Goal: Book appointment/travel/reservation

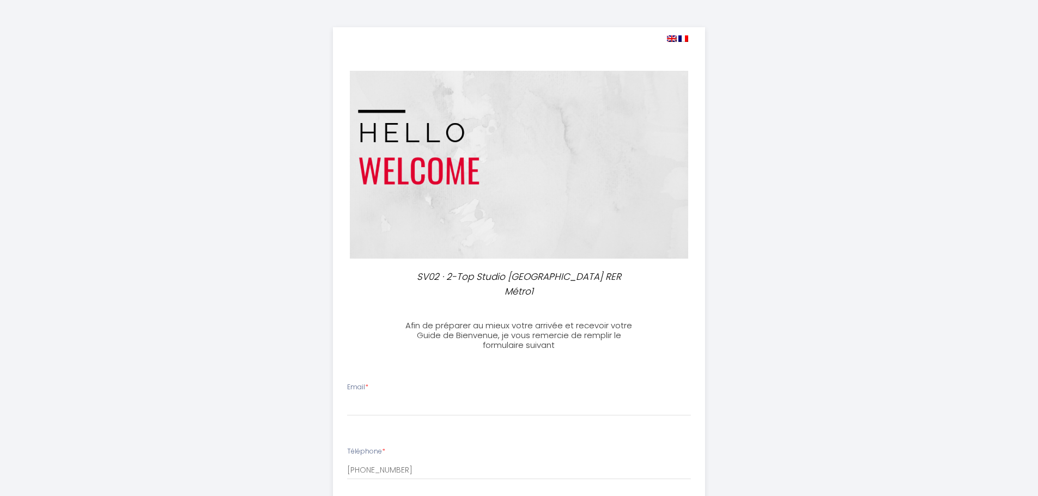
select select
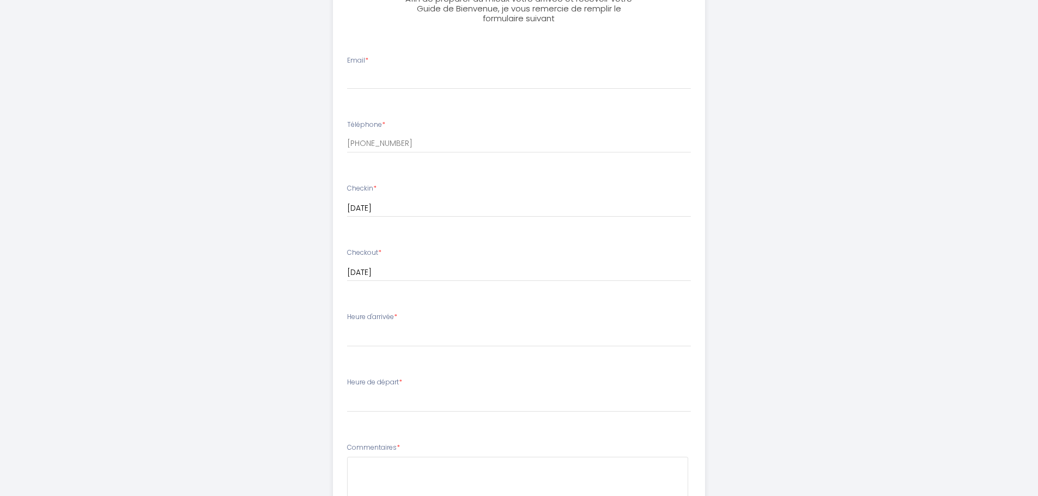
scroll to position [272, 0]
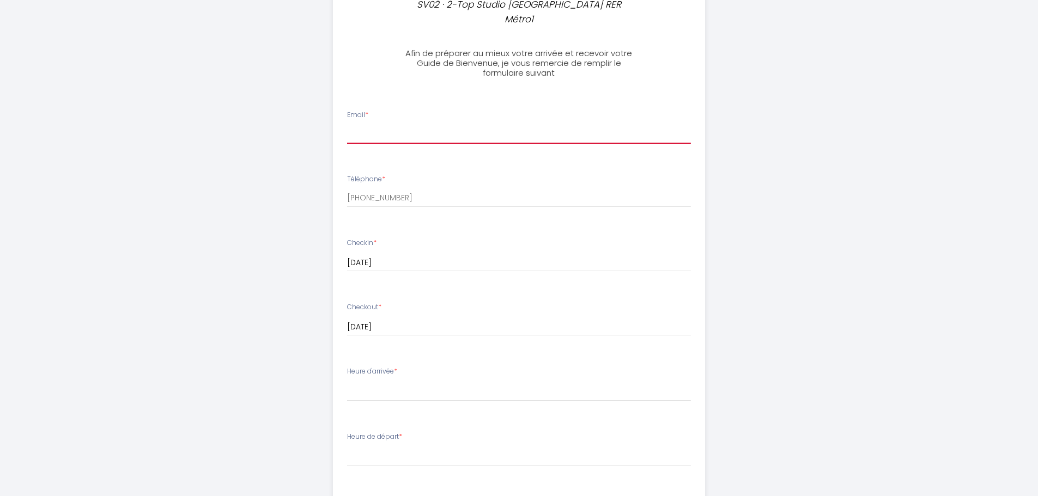
click at [396, 137] on input "Email *" at bounding box center [519, 134] width 344 height 20
click at [405, 131] on input "Email *" at bounding box center [519, 134] width 344 height 20
type input "[EMAIL_ADDRESS][DOMAIN_NAME]"
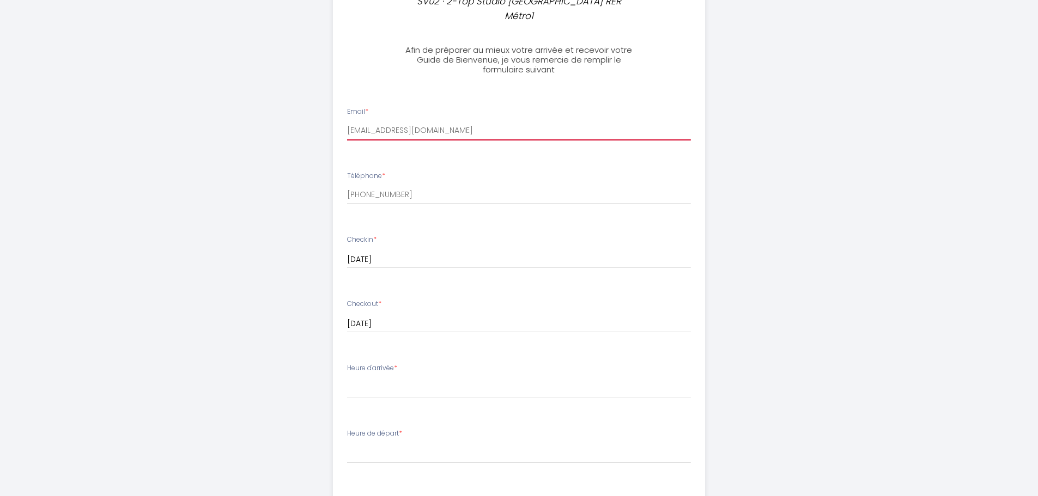
scroll to position [381, 0]
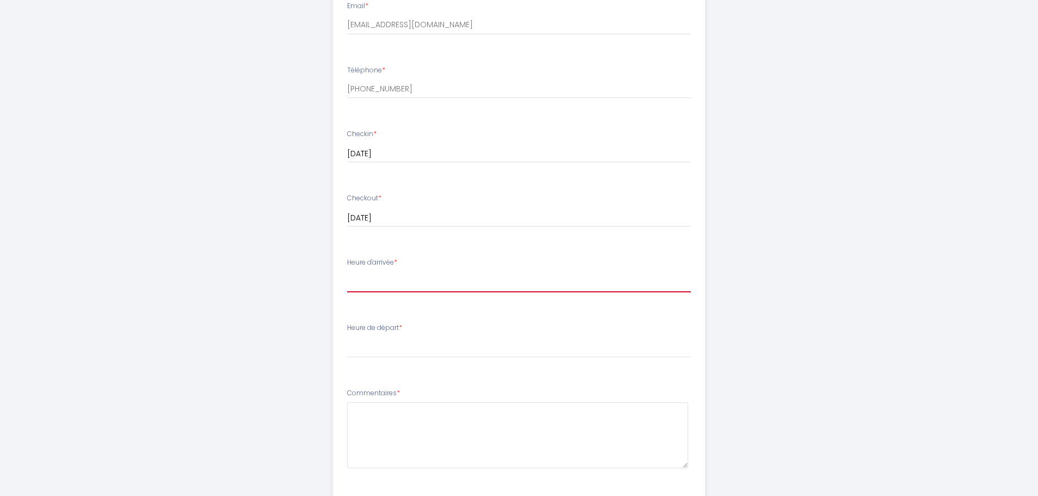
click at [366, 283] on select "17:00 17:30 18:00 18:30 19:00 19:30 20:00 20:30 21:00" at bounding box center [519, 282] width 344 height 21
select select "19:00"
click at [347, 272] on select "17:00 17:30 18:00 18:30 19:00 19:30 20:00 20:30 21:00" at bounding box center [519, 282] width 344 height 21
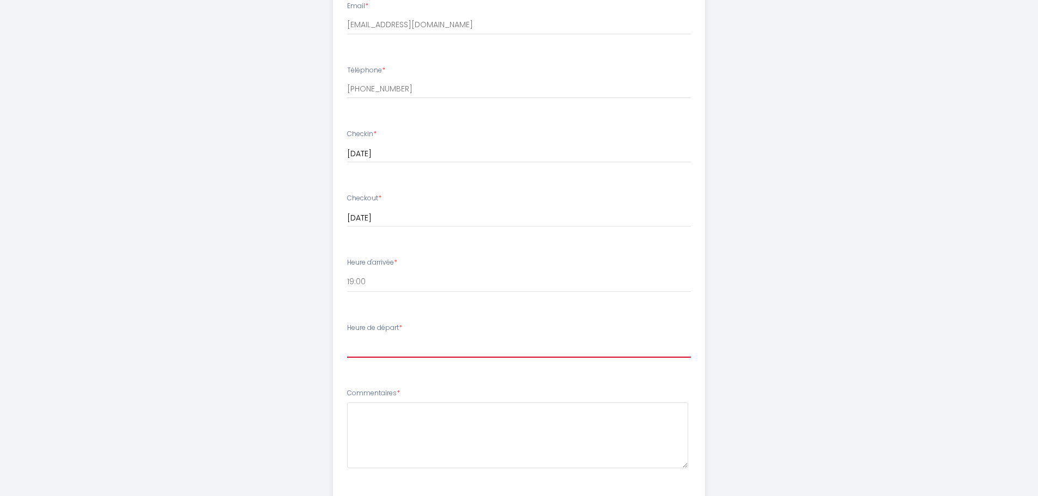
click at [381, 349] on select "00:00 00:30 01:00 01:30 02:00 02:30 03:00 03:30 04:00 04:30 05:00 05:30 06:00 0…" at bounding box center [519, 347] width 344 height 21
select select "09:00"
click at [347, 337] on select "00:00 00:30 01:00 01:30 02:00 02:30 03:00 03:30 04:00 04:30 05:00 05:30 06:00 0…" at bounding box center [519, 347] width 344 height 21
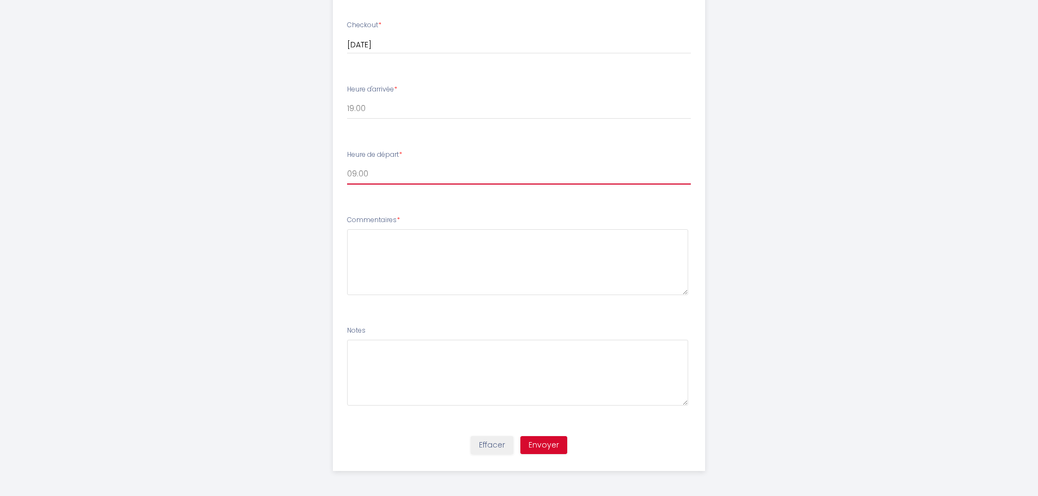
scroll to position [557, 0]
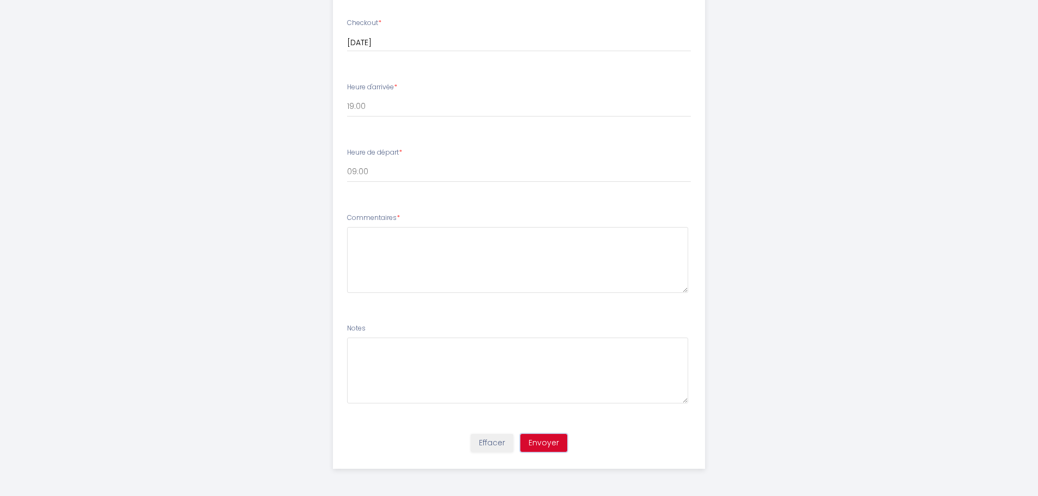
click at [545, 442] on button "Envoyer" at bounding box center [543, 443] width 47 height 19
type textarea "séjour professionnel"
click at [549, 445] on button "Envoyer" at bounding box center [543, 443] width 47 height 19
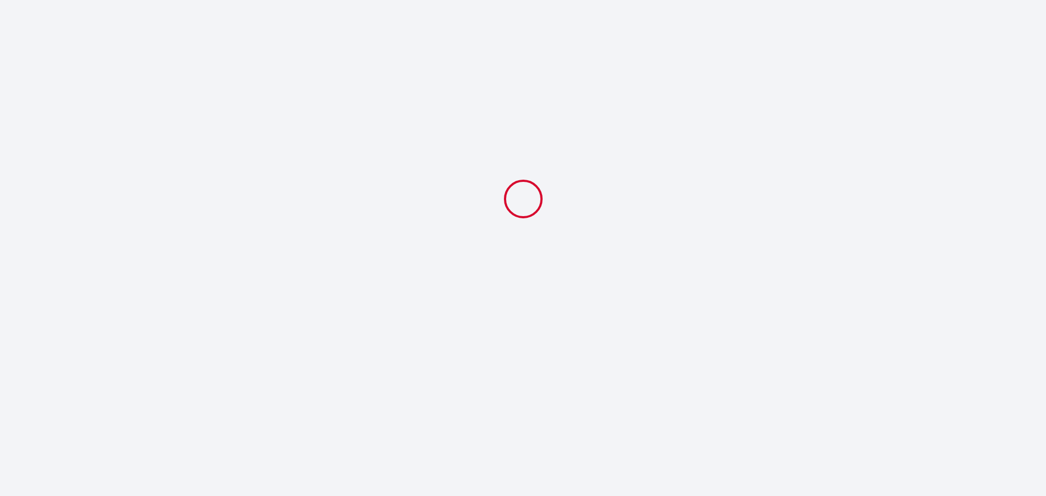
select select "19:00"
select select "09:00"
